Goal: Complete application form: Complete application form

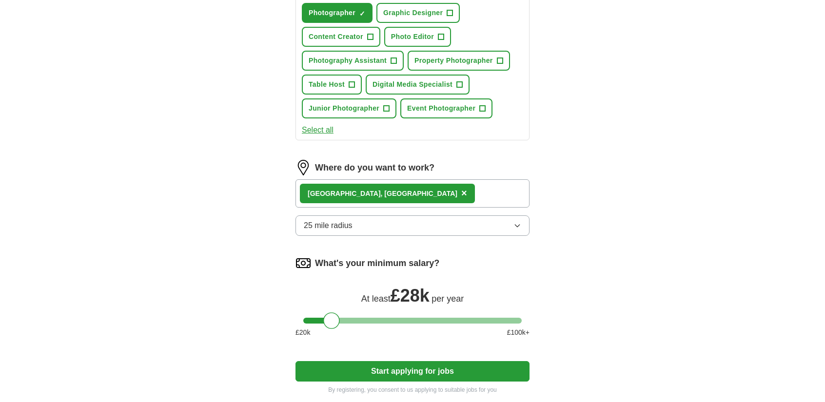
scroll to position [389, 0]
click at [357, 223] on button "25 mile radius" at bounding box center [412, 225] width 234 height 20
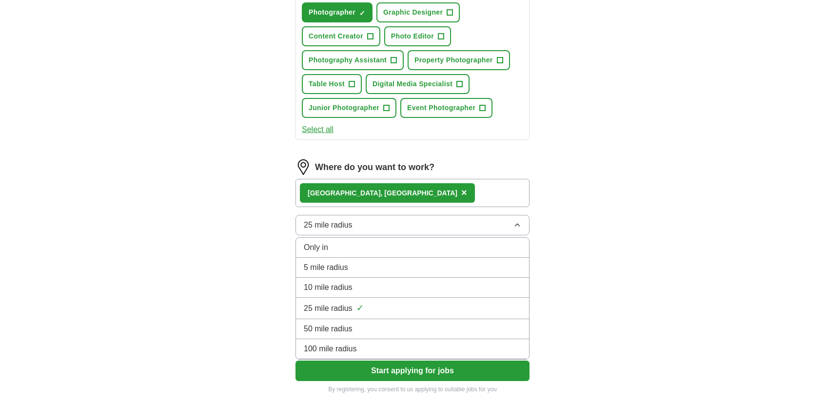
click at [273, 280] on div "Let ApplyIQ do the hard work of searching and applying for jobs. Just tell us w…" at bounding box center [412, 51] width 312 height 712
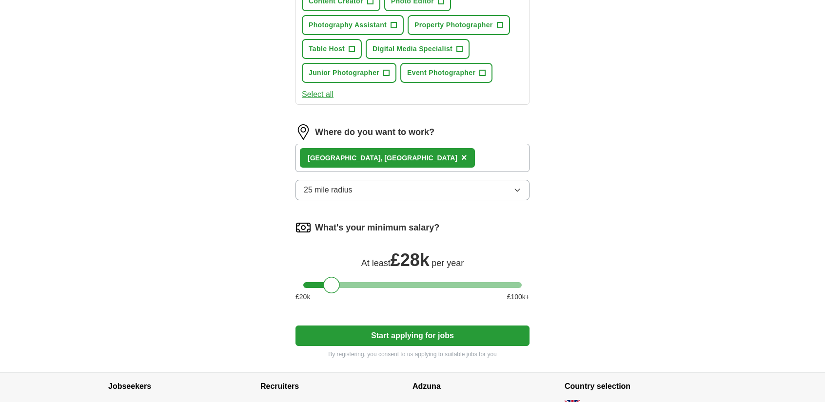
scroll to position [426, 0]
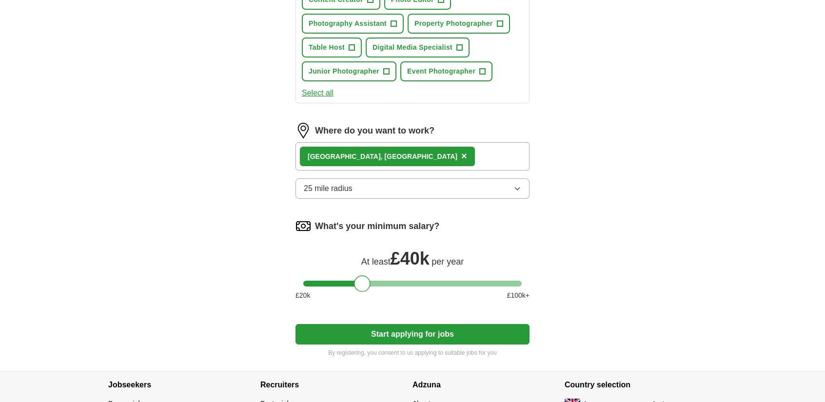
drag, startPoint x: 334, startPoint y: 281, endPoint x: 364, endPoint y: 284, distance: 29.9
click at [364, 284] on div at bounding box center [362, 283] width 17 height 17
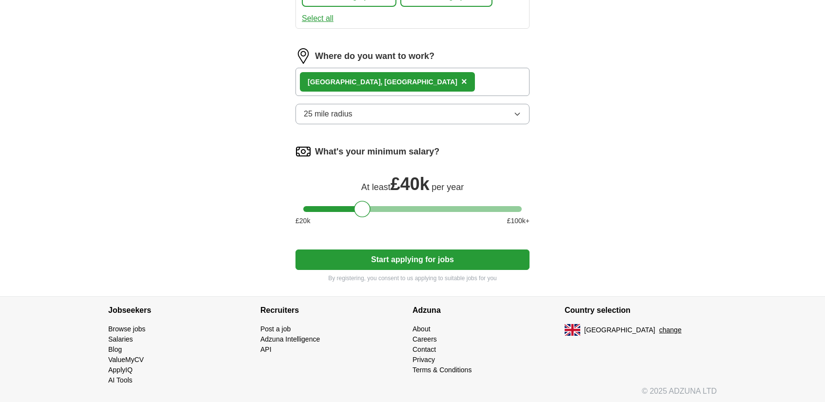
click at [403, 266] on button "Start applying for jobs" at bounding box center [412, 260] width 234 height 20
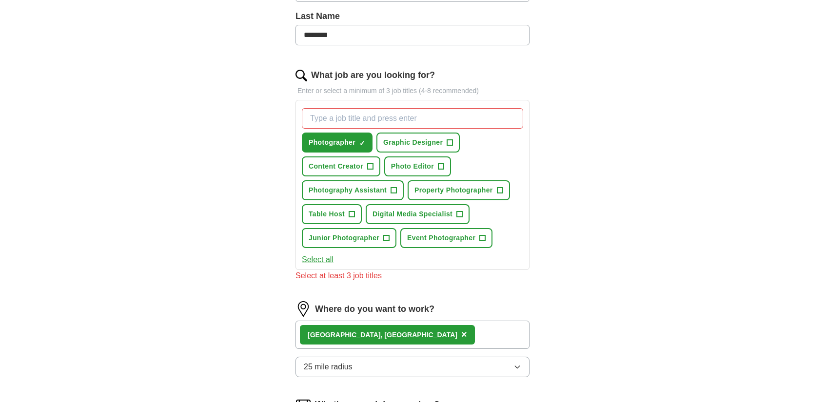
scroll to position [257, 0]
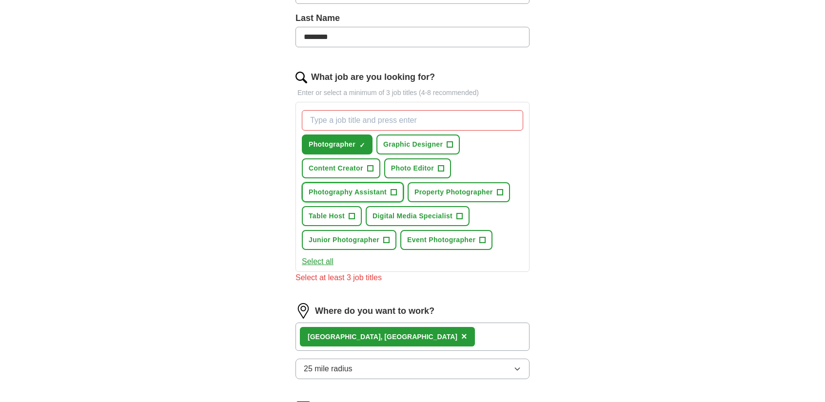
click at [372, 195] on span "Photography Assistant" at bounding box center [348, 192] width 78 height 10
click at [447, 194] on span "Property Photographer" at bounding box center [453, 192] width 78 height 10
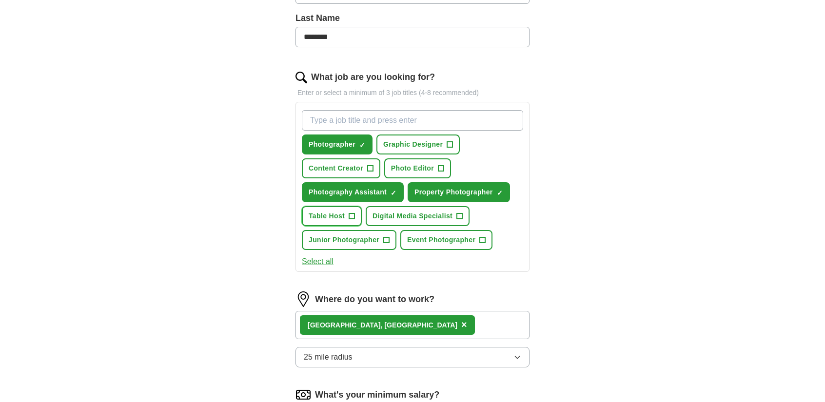
click at [352, 218] on span "+" at bounding box center [352, 217] width 6 height 8
click at [382, 241] on button "Junior Photographer +" at bounding box center [349, 240] width 95 height 20
click at [448, 244] on button "Event Photographer +" at bounding box center [446, 240] width 92 height 20
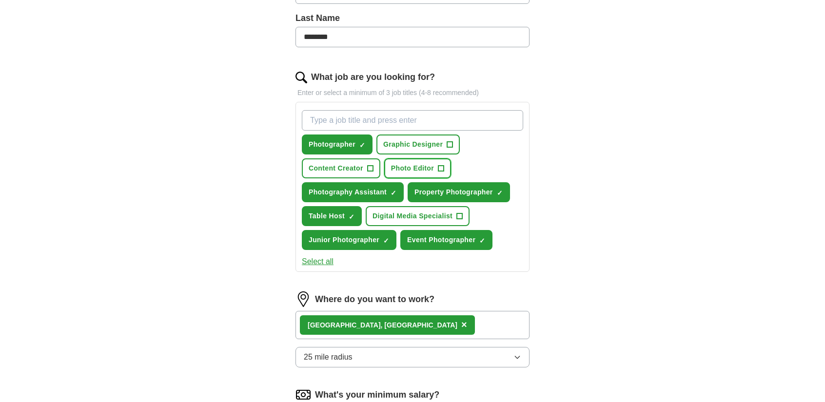
click at [420, 169] on span "Photo Editor" at bounding box center [412, 168] width 43 height 10
click at [322, 261] on button "Select all" at bounding box center [318, 262] width 32 height 12
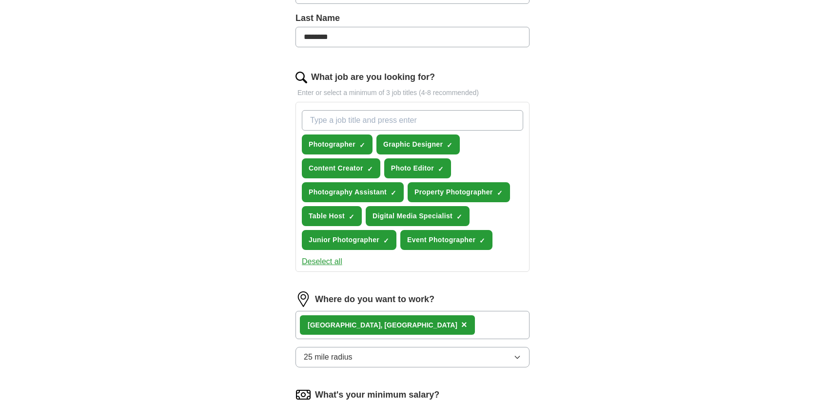
click at [331, 262] on button "Deselect all" at bounding box center [322, 262] width 40 height 12
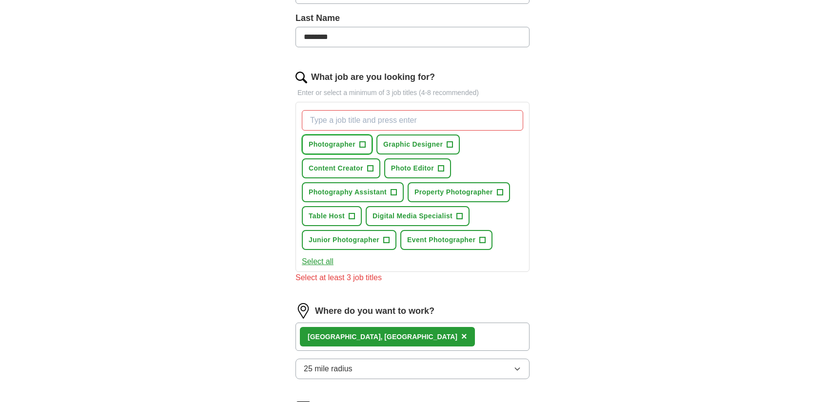
click at [340, 147] on span "Photographer" at bounding box center [332, 144] width 47 height 10
click at [418, 167] on span "Photo Editor" at bounding box center [412, 168] width 43 height 10
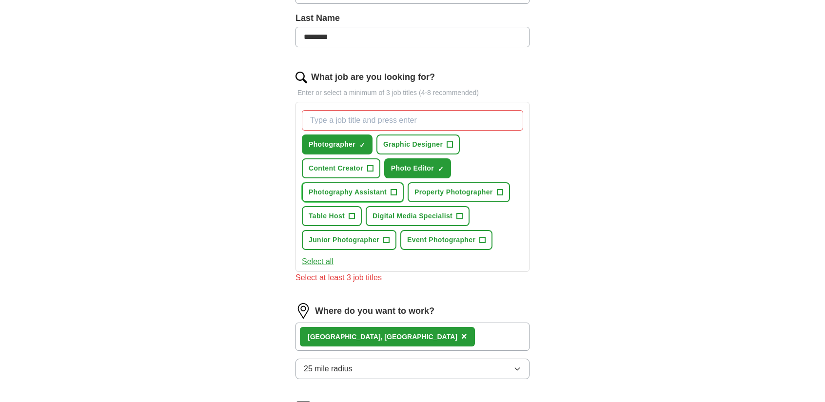
click at [392, 192] on span "+" at bounding box center [394, 193] width 6 height 8
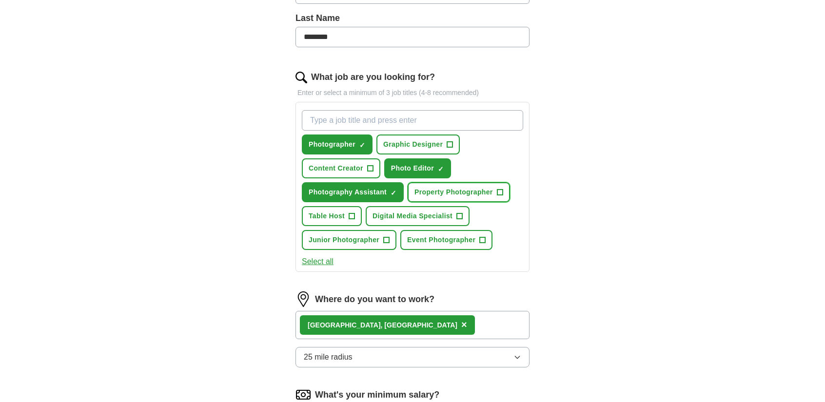
click at [449, 194] on span "Property Photographer" at bounding box center [453, 192] width 78 height 10
click at [358, 218] on button "Table Host +" at bounding box center [332, 216] width 60 height 20
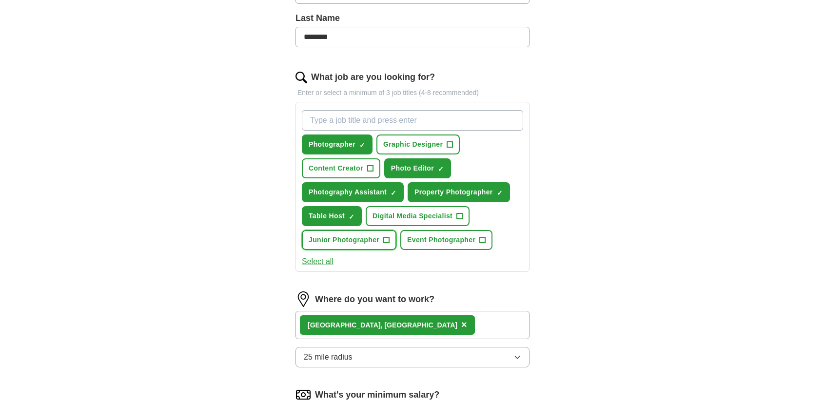
click at [386, 236] on span "+" at bounding box center [387, 240] width 6 height 8
click at [430, 241] on span "Event Photographer" at bounding box center [441, 240] width 68 height 10
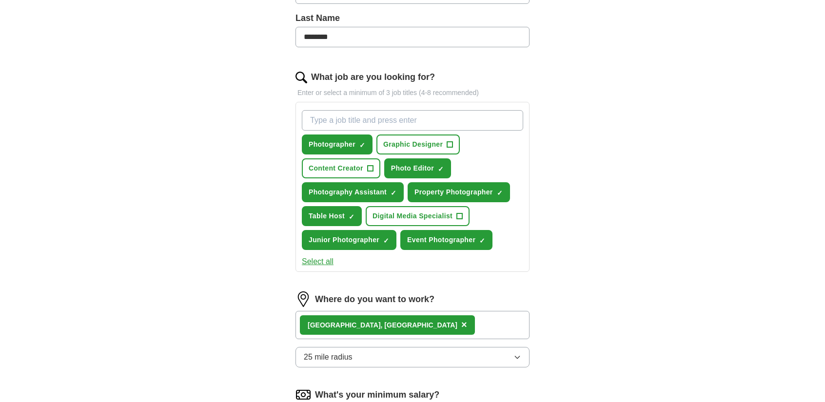
click at [370, 115] on input "What job are you looking for?" at bounding box center [412, 120] width 221 height 20
type input "waiter"
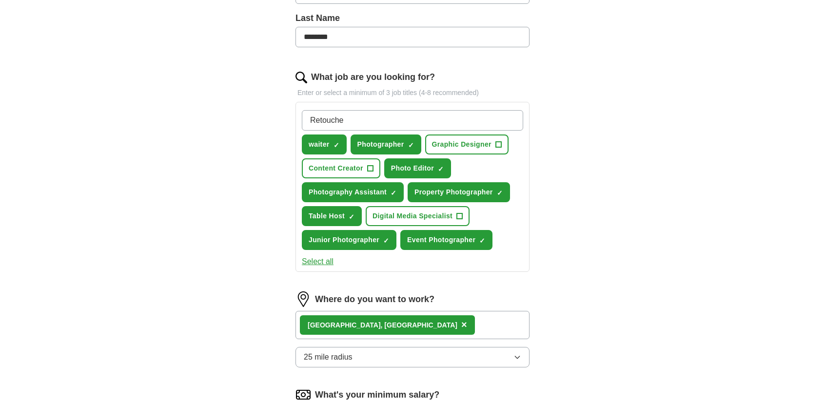
type input "Retoucher"
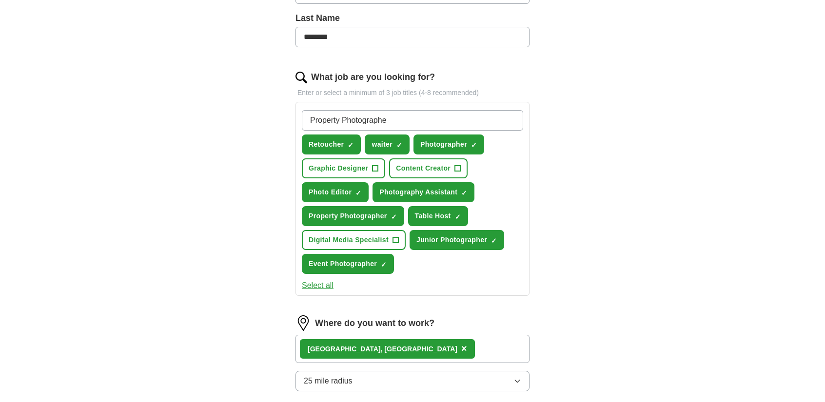
type input "Property Photographer"
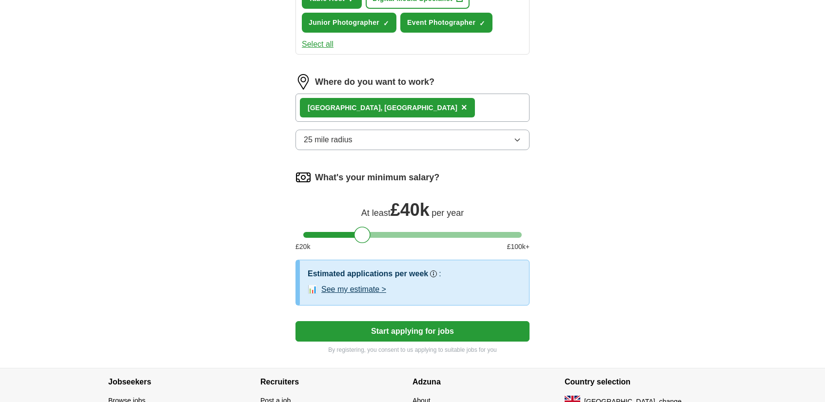
scroll to position [569, 0]
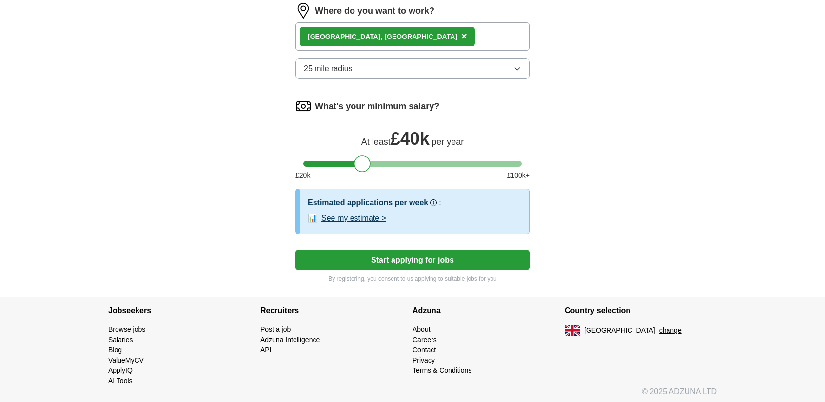
click at [434, 262] on button "Start applying for jobs" at bounding box center [412, 260] width 234 height 20
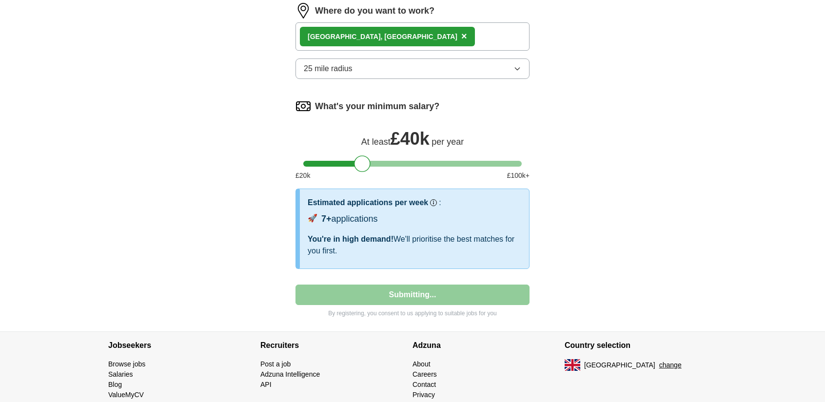
select select "**"
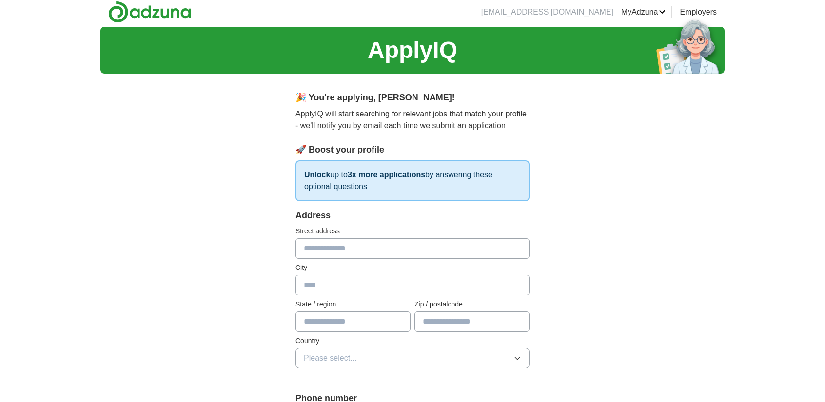
scroll to position [0, 0]
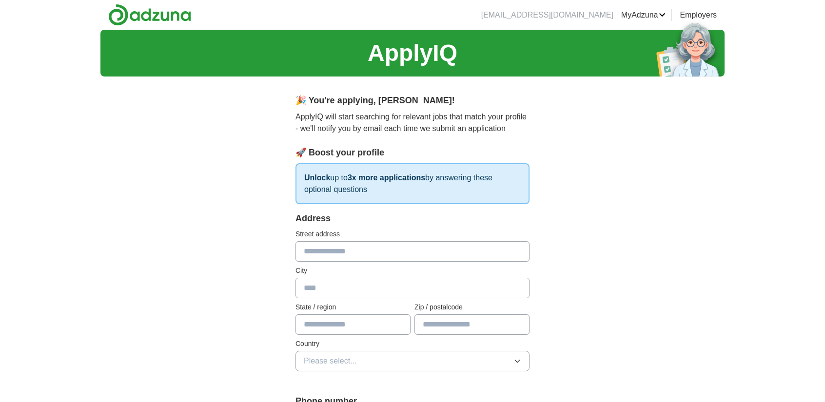
click at [418, 251] on input "text" at bounding box center [412, 251] width 234 height 20
type input "**********"
type input "******"
type input "**********"
type input "*******"
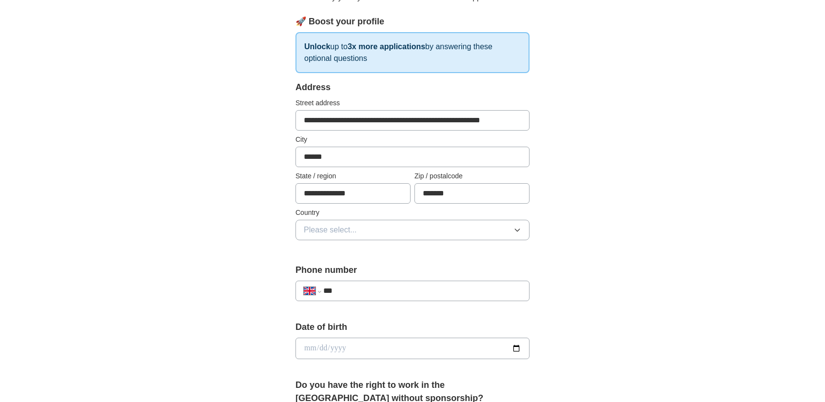
scroll to position [132, 0]
click at [334, 229] on span "Please select..." at bounding box center [330, 229] width 53 height 12
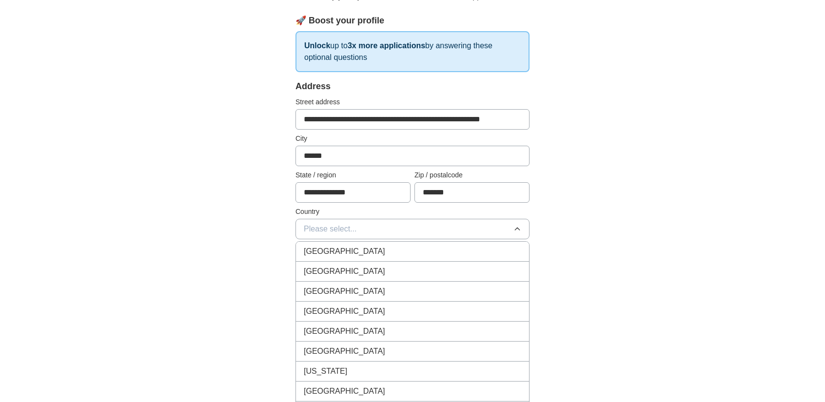
click at [334, 242] on li "[GEOGRAPHIC_DATA]" at bounding box center [412, 252] width 233 height 20
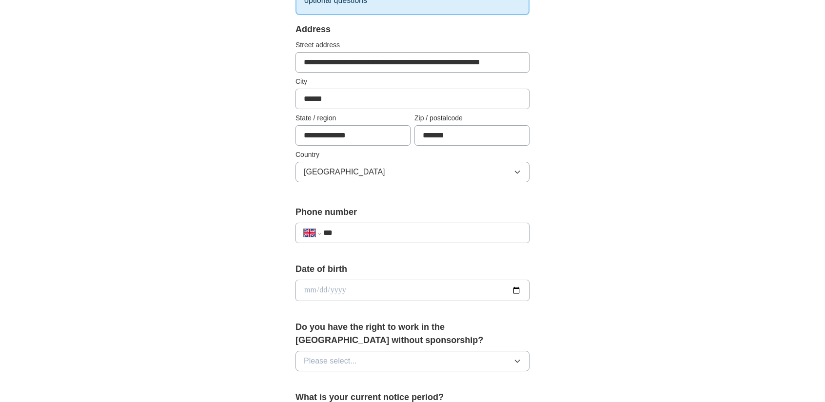
scroll to position [193, 0]
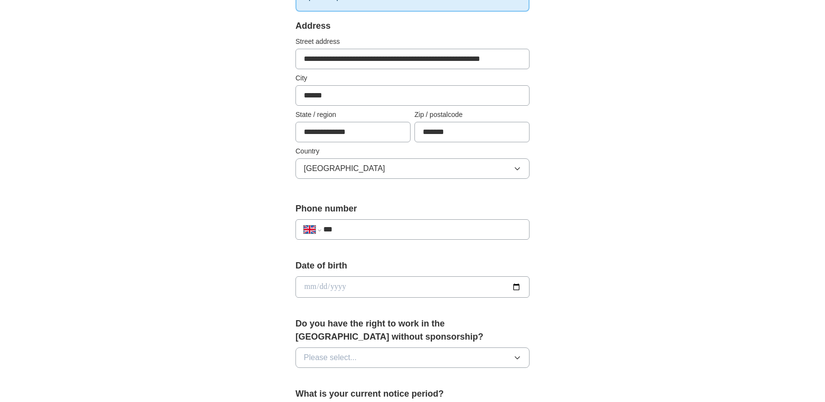
click at [388, 221] on div "**********" at bounding box center [412, 229] width 234 height 20
click at [376, 232] on input "***" at bounding box center [422, 230] width 198 height 12
type input "**********"
click at [322, 279] on input "date" at bounding box center [412, 286] width 234 height 21
type input "**********"
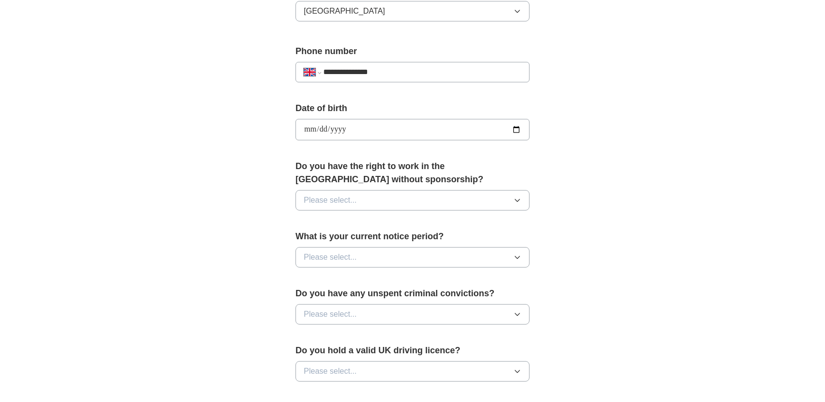
scroll to position [379, 0]
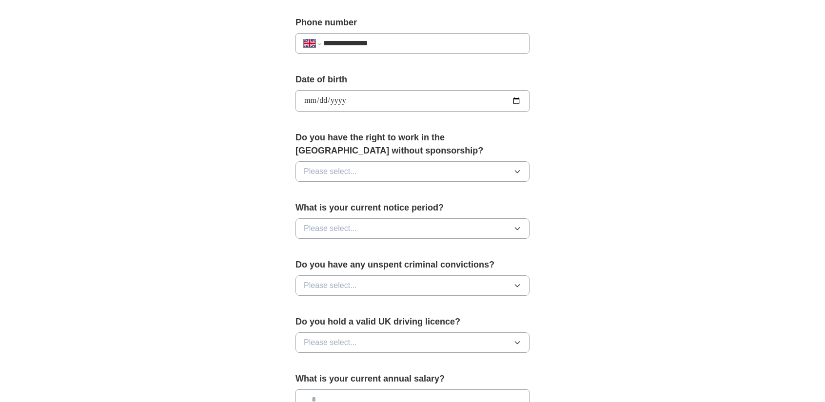
click at [338, 170] on span "Please select..." at bounding box center [330, 172] width 53 height 12
click at [333, 188] on div "Yes" at bounding box center [412, 194] width 217 height 12
click at [373, 221] on button "Please select..." at bounding box center [412, 228] width 234 height 20
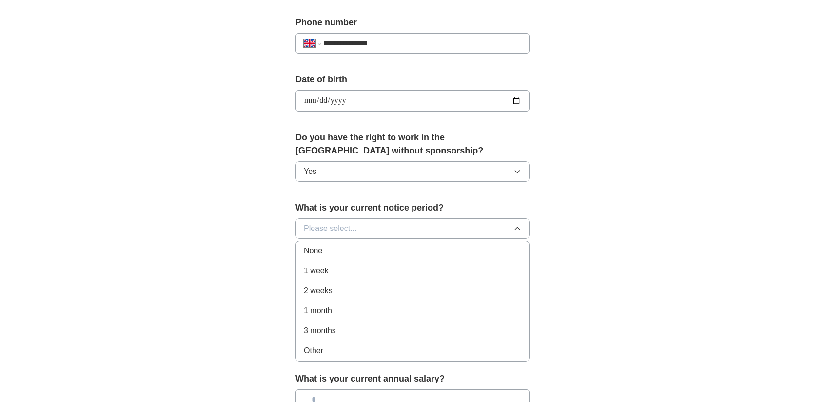
click at [343, 288] on div "2 weeks" at bounding box center [412, 291] width 217 height 12
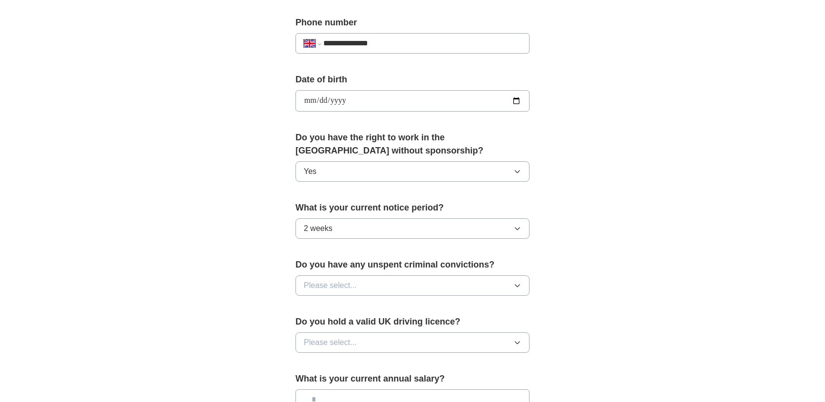
click at [361, 287] on button "Please select..." at bounding box center [412, 285] width 234 height 20
click at [336, 322] on div "No" at bounding box center [412, 328] width 217 height 12
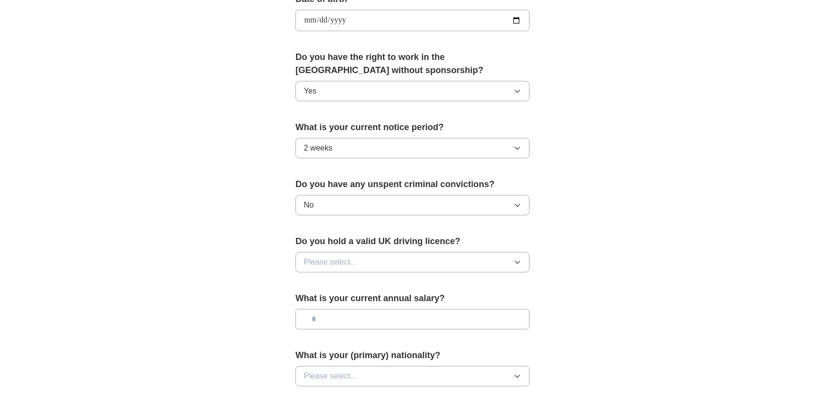
scroll to position [461, 0]
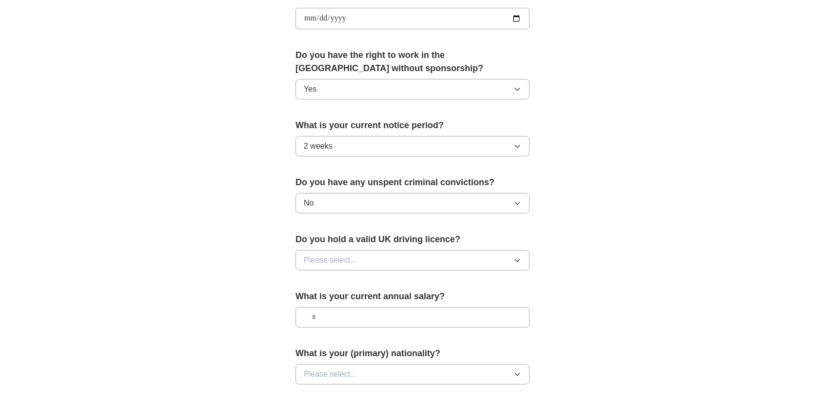
click at [346, 256] on span "Please select..." at bounding box center [330, 260] width 53 height 12
click at [336, 282] on div "Yes" at bounding box center [412, 283] width 217 height 12
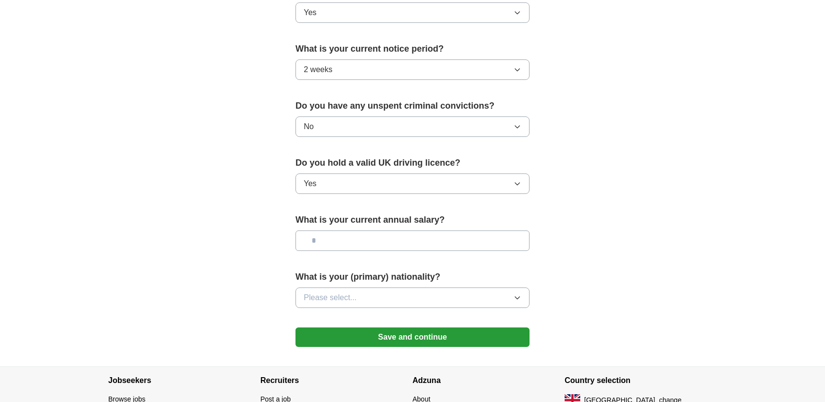
scroll to position [539, 0]
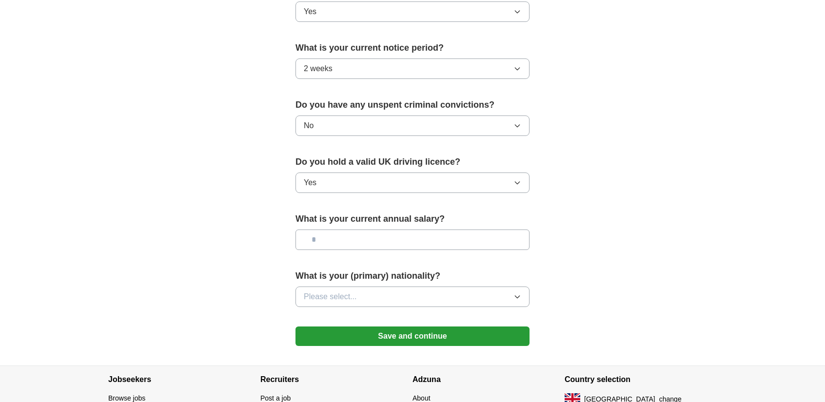
click at [356, 223] on div "What is your current annual salary?" at bounding box center [412, 235] width 234 height 45
click at [355, 232] on input "text" at bounding box center [412, 240] width 234 height 20
type input "*******"
click at [354, 301] on button "Please select..." at bounding box center [412, 297] width 234 height 20
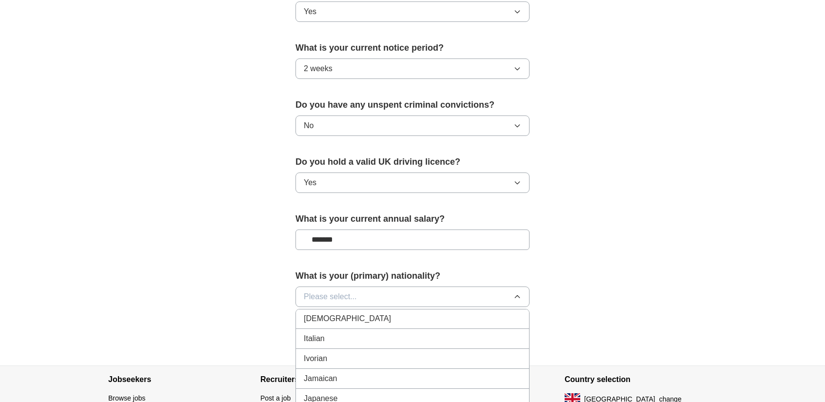
scroll to position [1685, 0]
click at [329, 348] on div "Italian" at bounding box center [412, 354] width 217 height 12
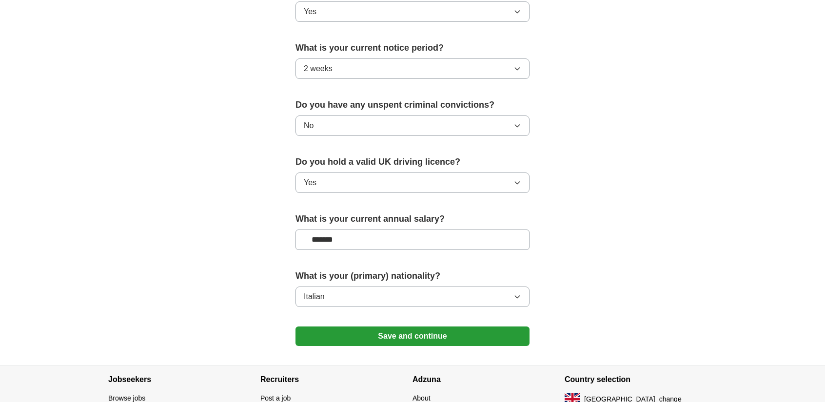
click at [402, 335] on button "Save and continue" at bounding box center [412, 337] width 234 height 20
